Goal: Information Seeking & Learning: Learn about a topic

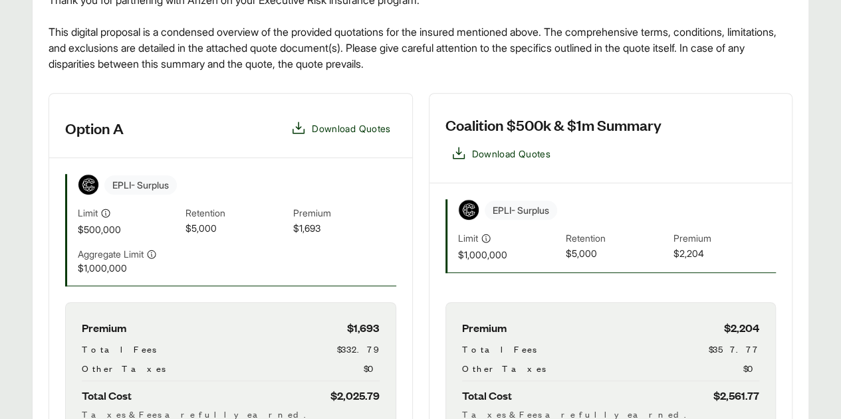
scroll to position [532, 0]
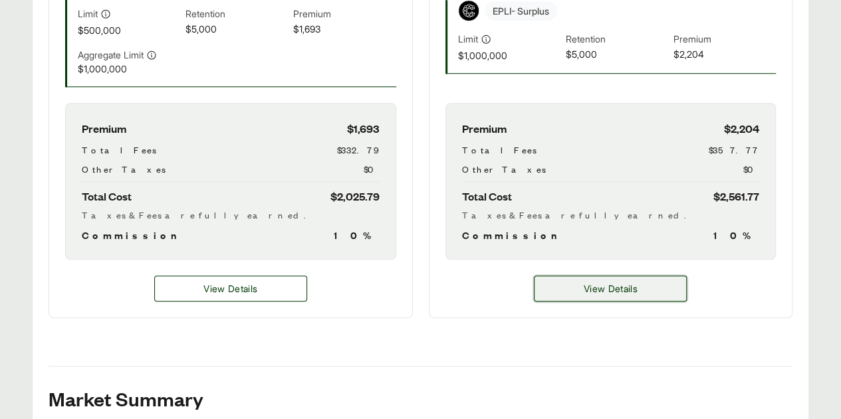
click at [650, 285] on button "View Details" at bounding box center [610, 289] width 153 height 26
click at [646, 281] on button "View Details" at bounding box center [610, 289] width 153 height 26
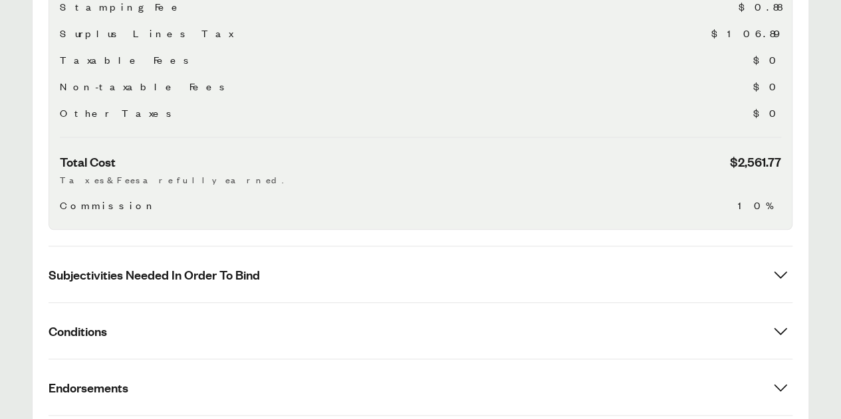
scroll to position [625, 0]
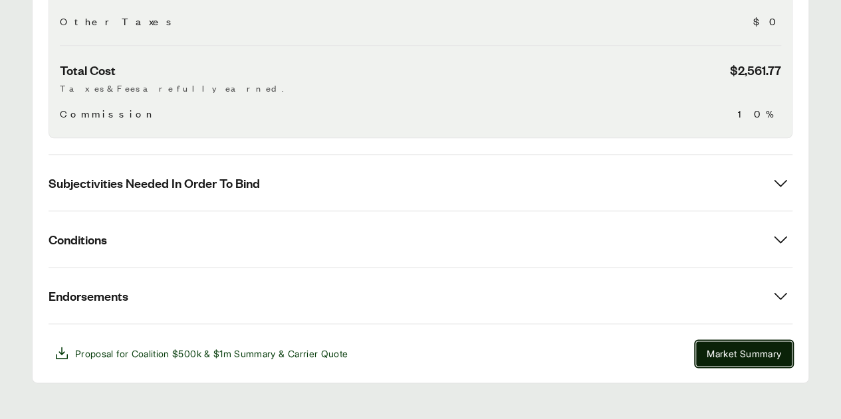
click at [738, 347] on span "Market Summary" at bounding box center [743, 354] width 74 height 14
